Goal: Task Accomplishment & Management: Manage account settings

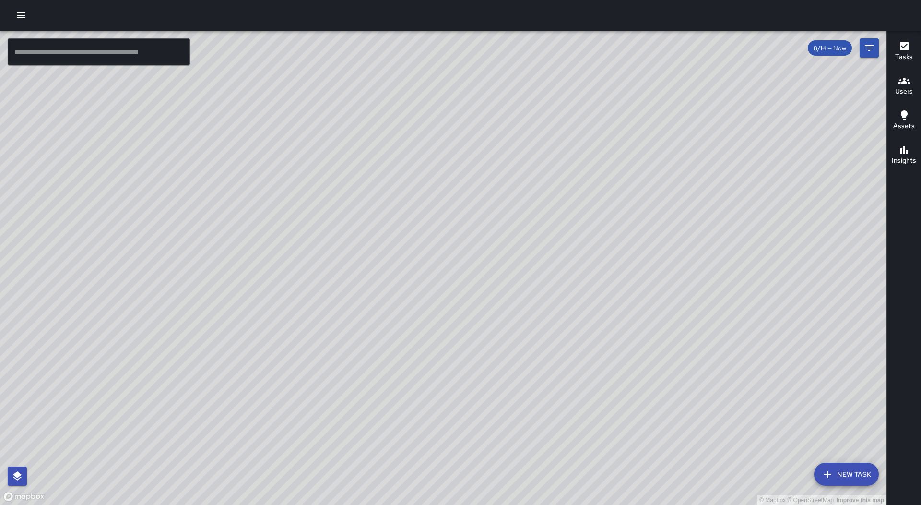
drag, startPoint x: 5, startPoint y: 12, endPoint x: 23, endPoint y: 20, distance: 19.6
click at [8, 12] on div at bounding box center [460, 15] width 921 height 31
click at [19, 12] on icon "button" at bounding box center [21, 15] width 9 height 6
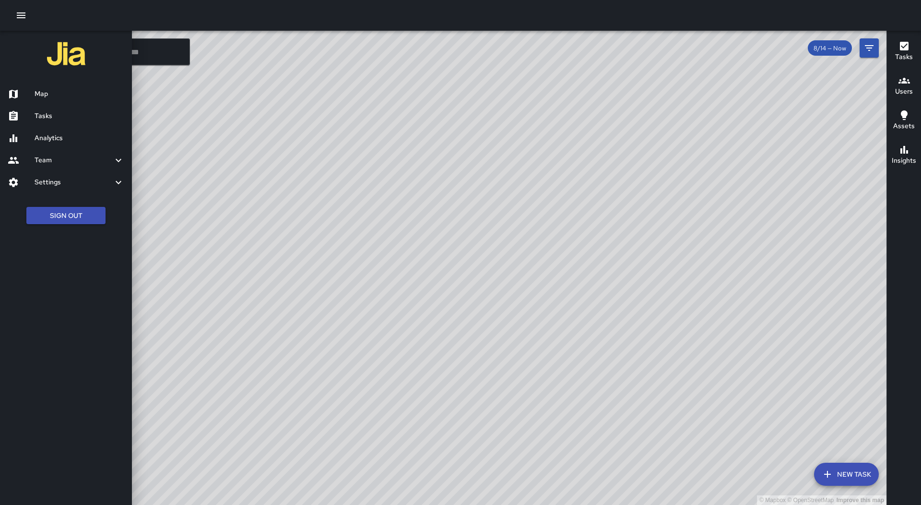
drag, startPoint x: 50, startPoint y: 121, endPoint x: 49, endPoint y: 100, distance: 21.1
click at [51, 120] on h6 "Tasks" at bounding box center [80, 116] width 90 height 11
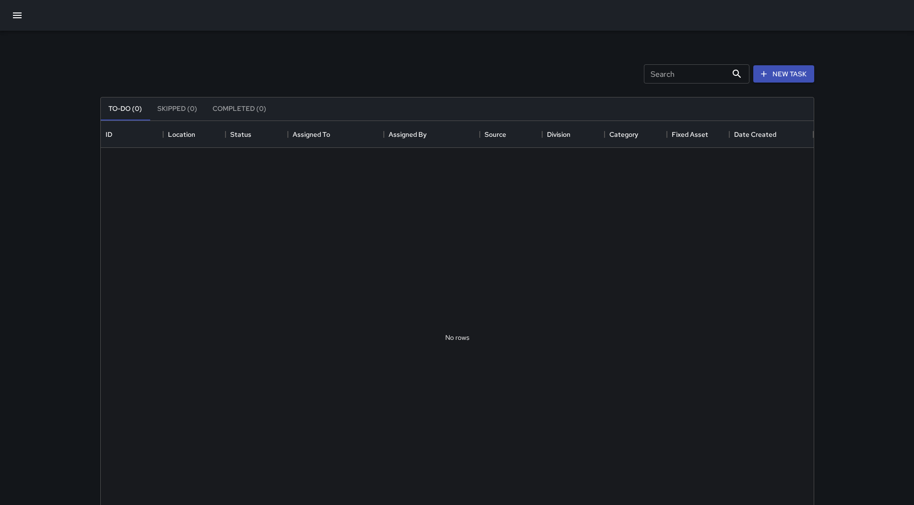
scroll to position [399, 706]
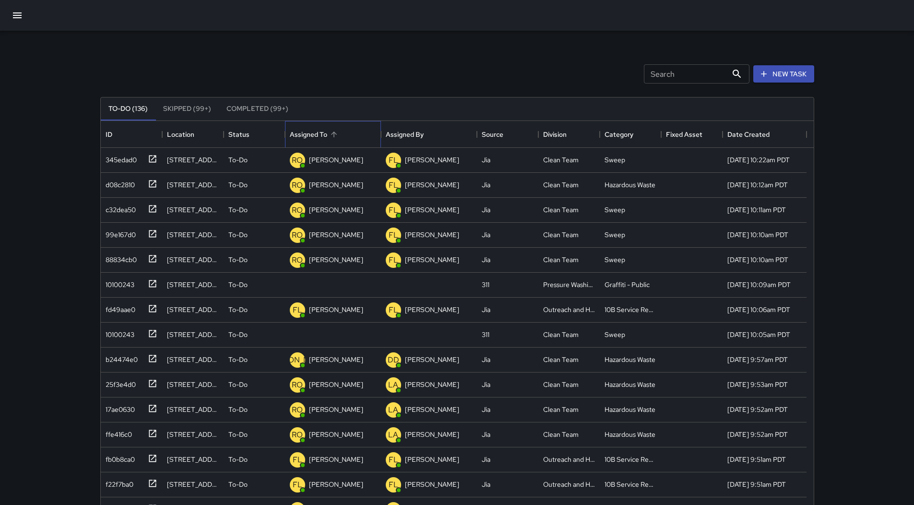
click at [342, 141] on div "Assigned To" at bounding box center [333, 134] width 86 height 27
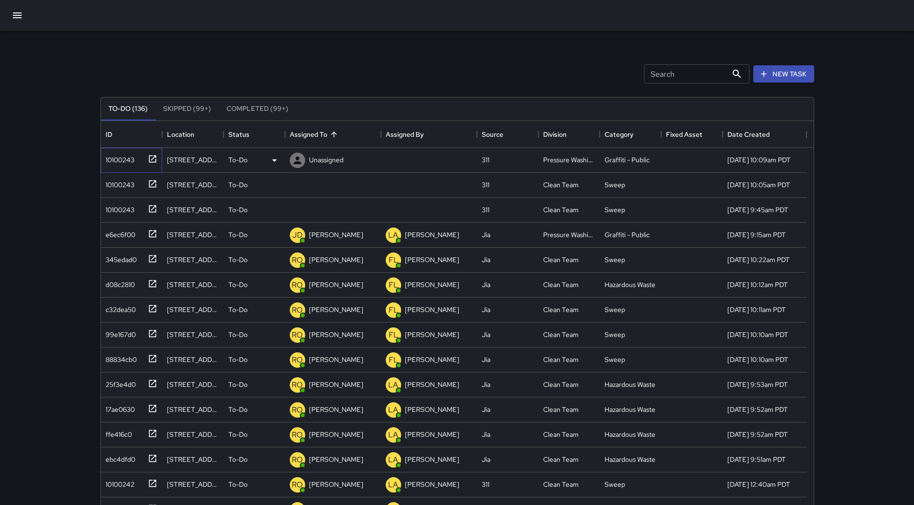
click at [132, 155] on div "10100243" at bounding box center [118, 157] width 33 height 13
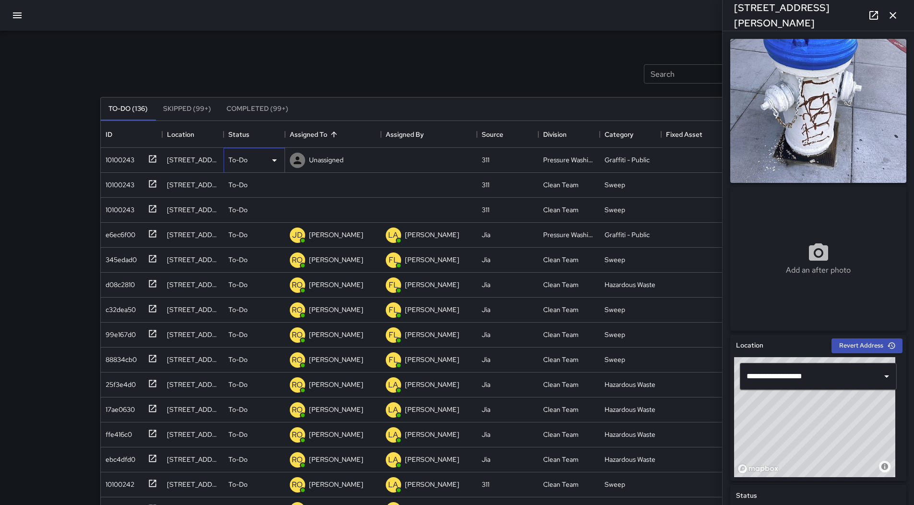
click at [278, 153] on div "To-Do" at bounding box center [254, 160] width 61 height 25
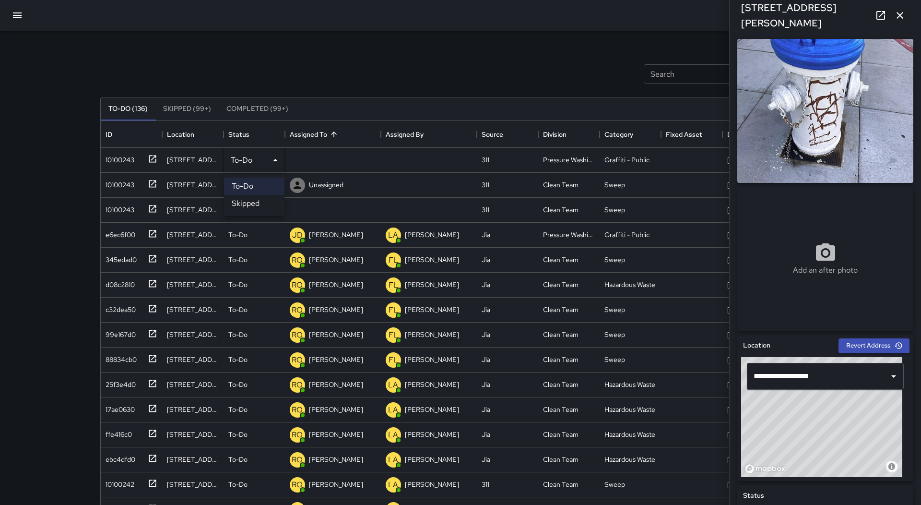
drag, startPoint x: 262, startPoint y: 199, endPoint x: 245, endPoint y: 195, distance: 17.1
click at [263, 199] on li "Skipped" at bounding box center [254, 203] width 60 height 17
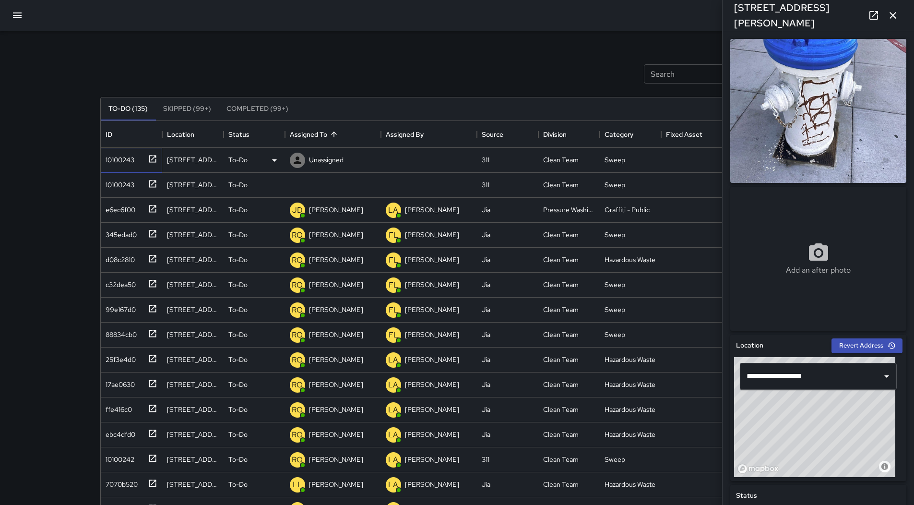
click at [123, 156] on div "10100243" at bounding box center [118, 157] width 33 height 13
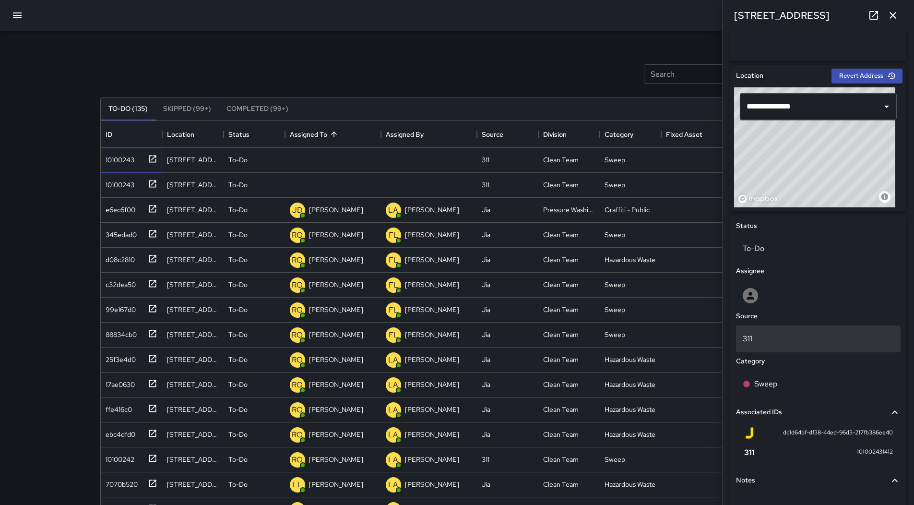
scroll to position [337, 0]
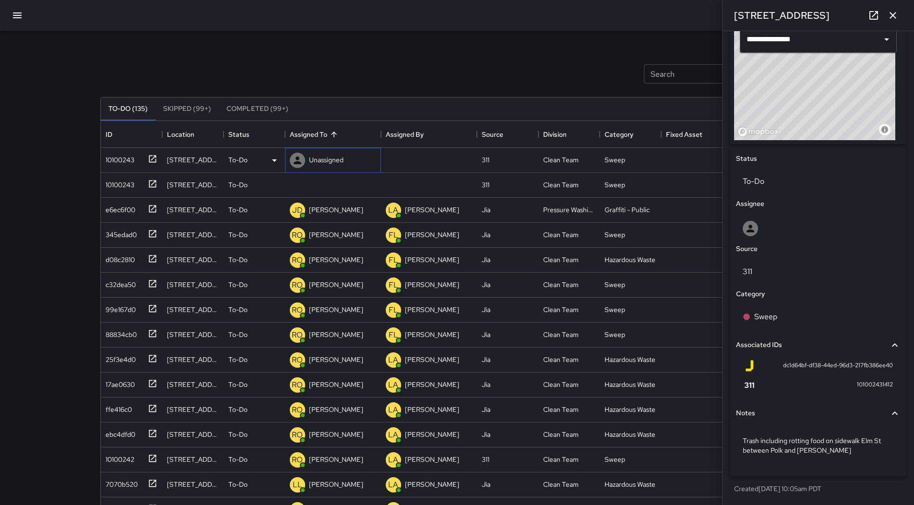
click at [339, 157] on p "Unassigned" at bounding box center [326, 160] width 35 height 10
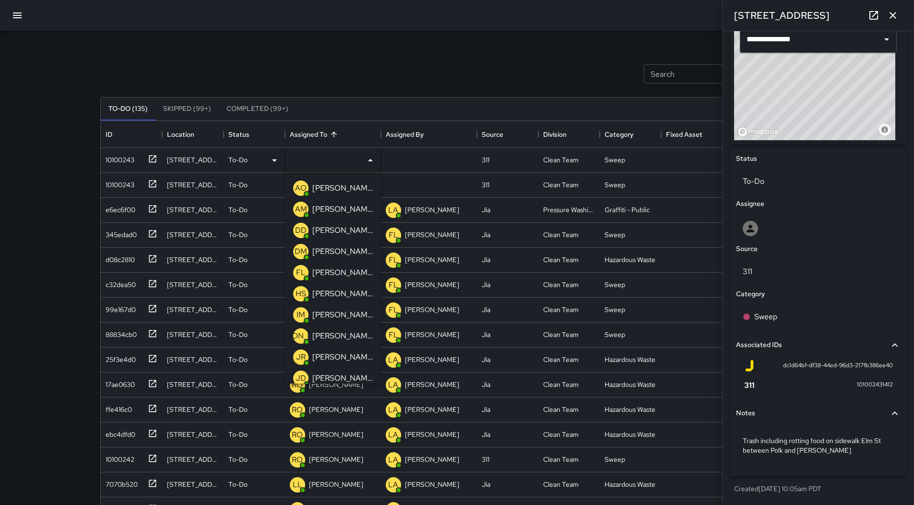
click at [342, 329] on div "[PERSON_NAME]" at bounding box center [342, 335] width 64 height 15
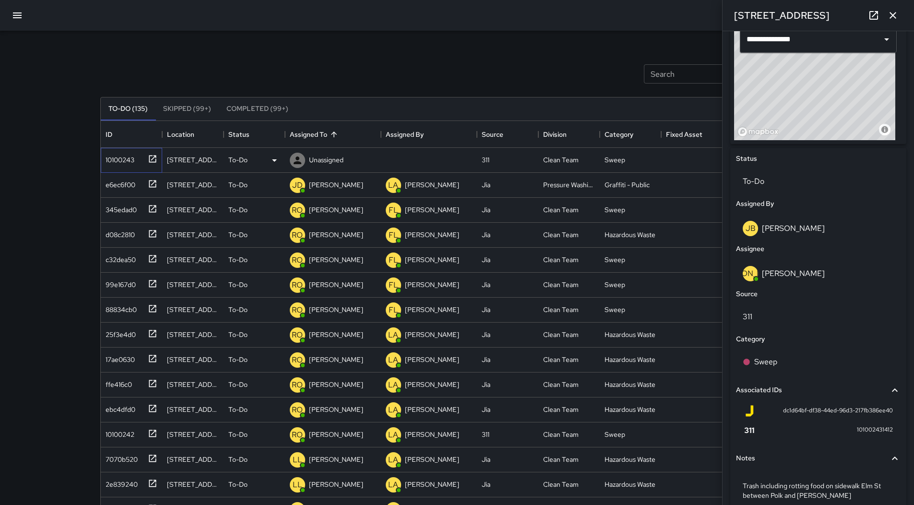
click at [116, 159] on div "10100243" at bounding box center [118, 157] width 33 height 13
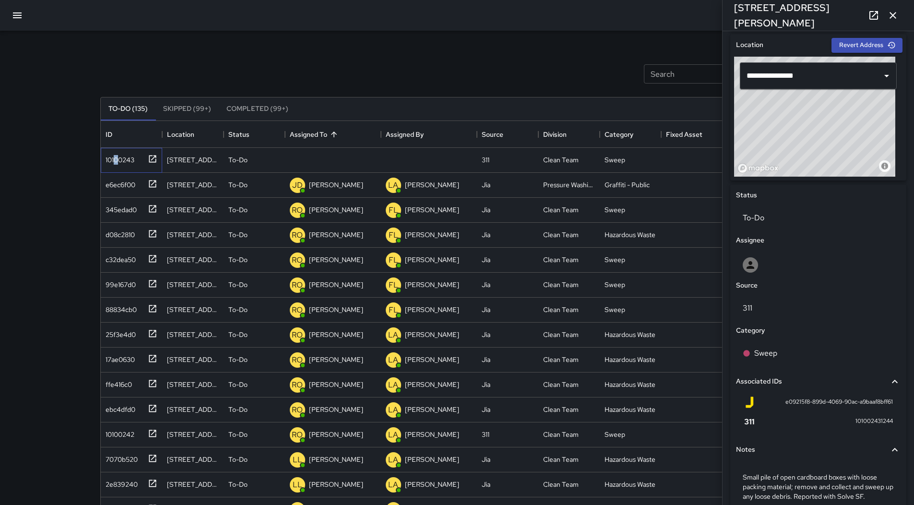
scroll to position [250, 0]
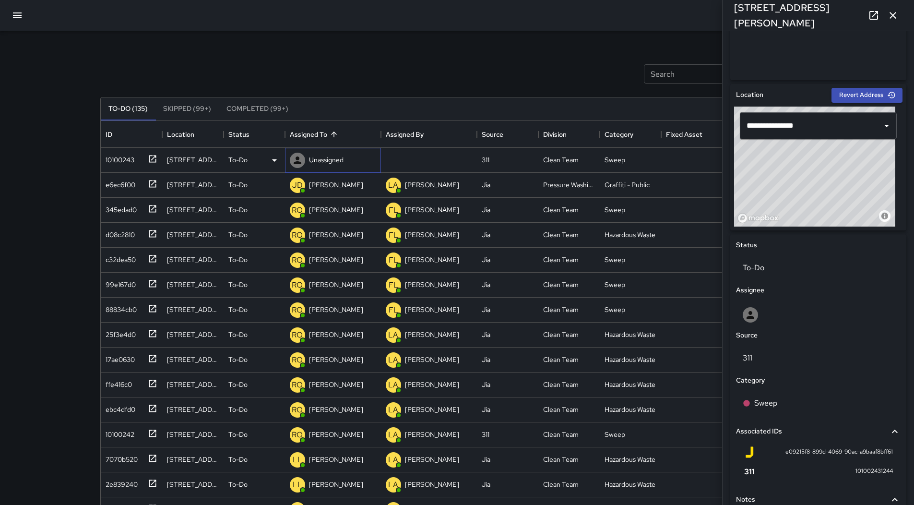
click at [330, 158] on p "Unassigned" at bounding box center [326, 160] width 35 height 10
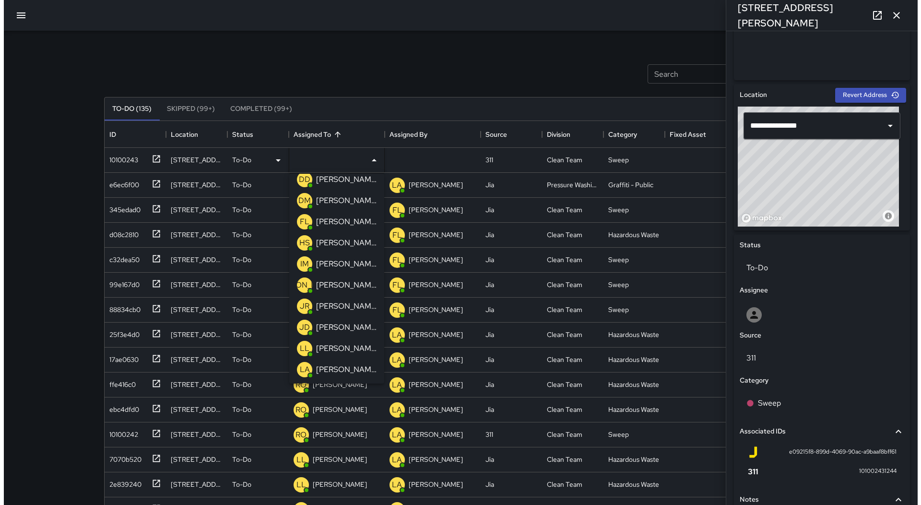
scroll to position [192, 0]
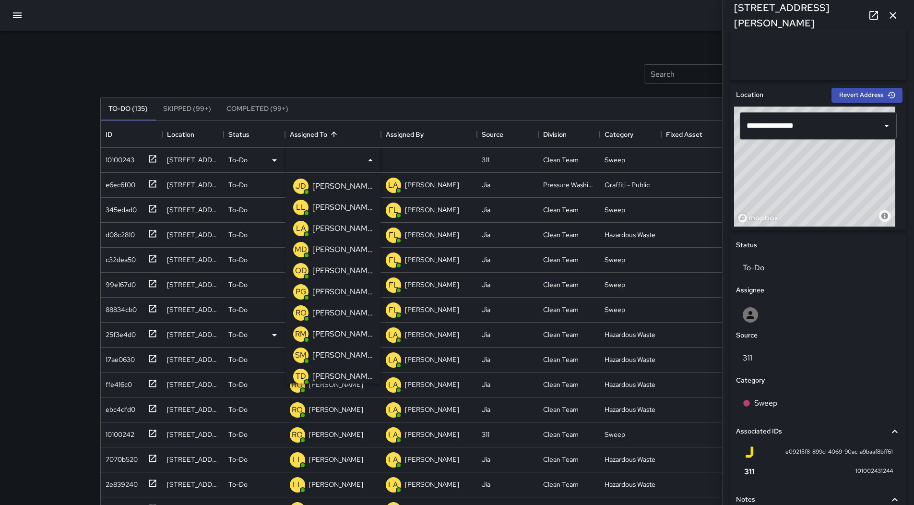
click at [352, 312] on p "[PERSON_NAME]" at bounding box center [342, 313] width 60 height 12
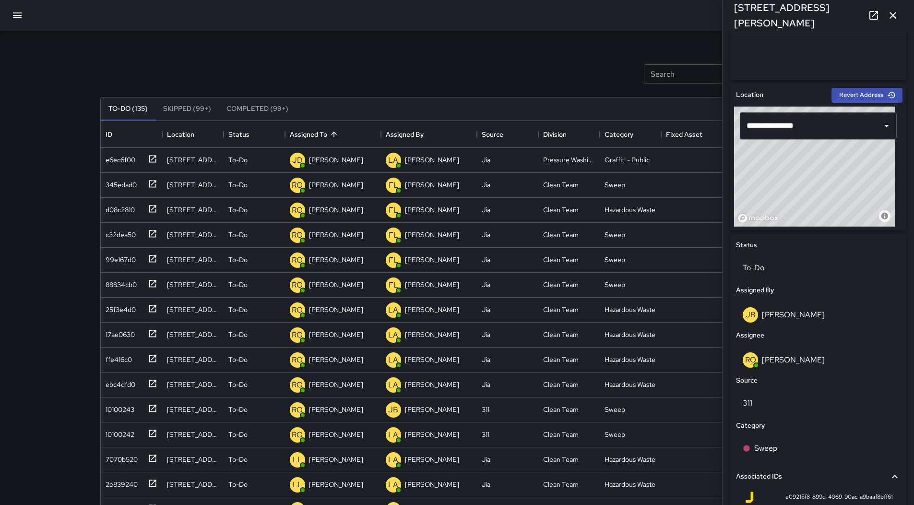
click at [12, 8] on button "button" at bounding box center [17, 15] width 23 height 23
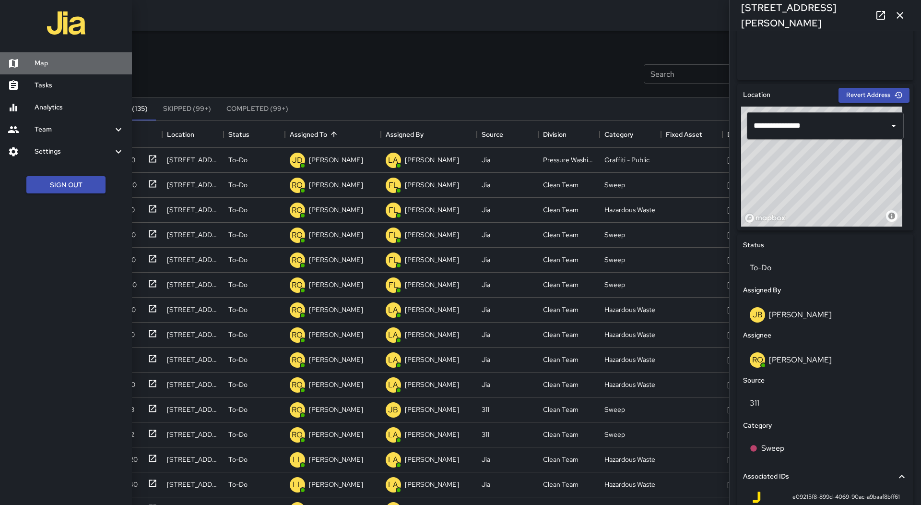
click at [35, 58] on link "Map" at bounding box center [66, 63] width 132 height 22
